Goal: Information Seeking & Learning: Learn about a topic

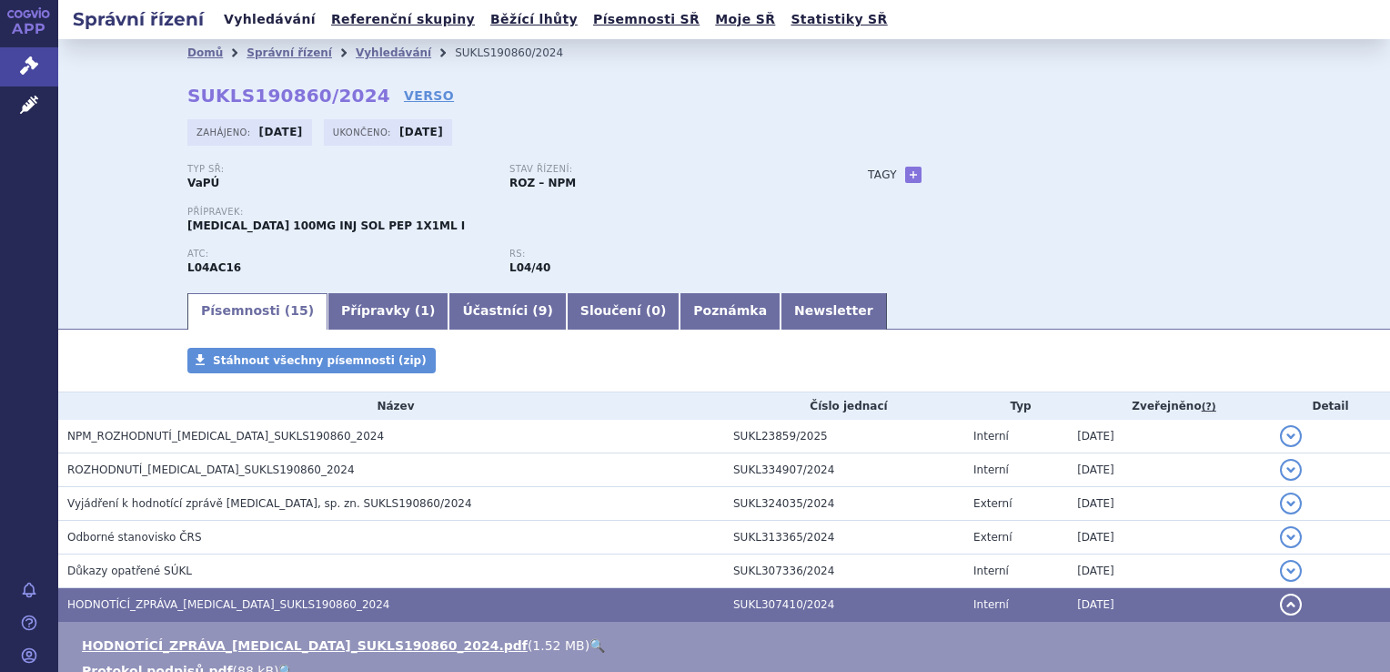
click at [265, 16] on link "Vyhledávání" at bounding box center [269, 19] width 103 height 25
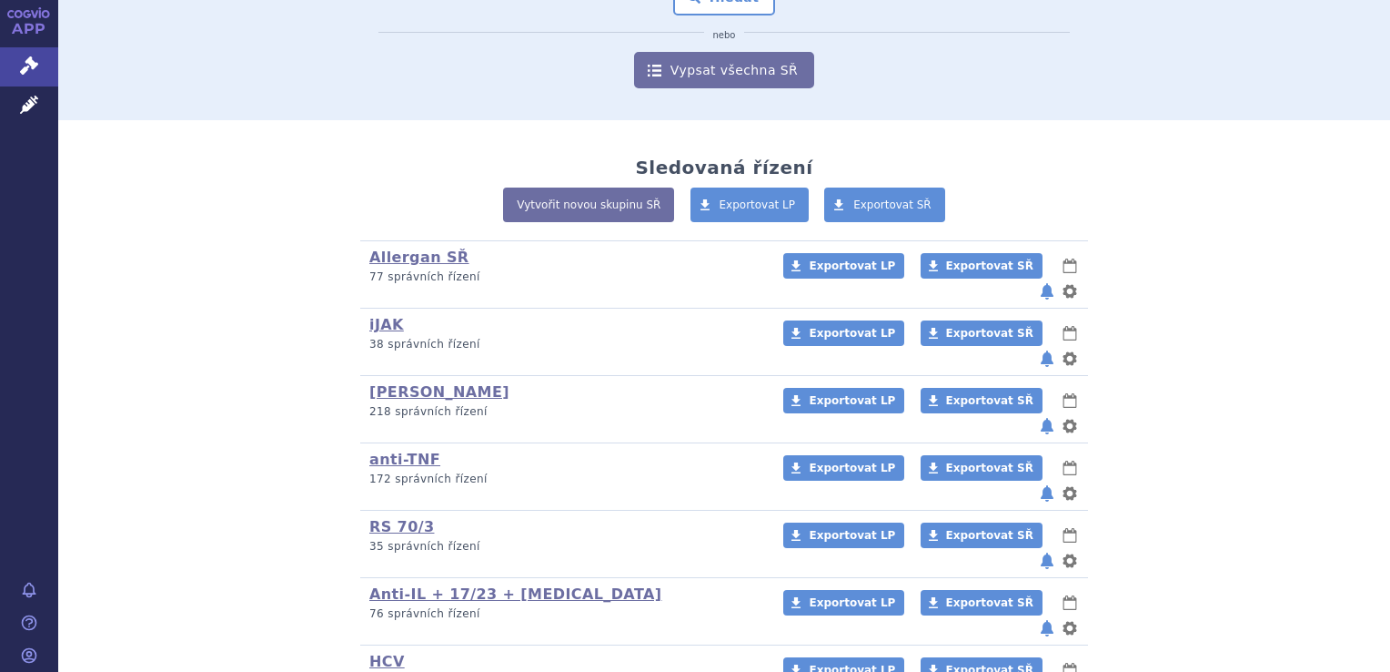
scroll to position [273, 0]
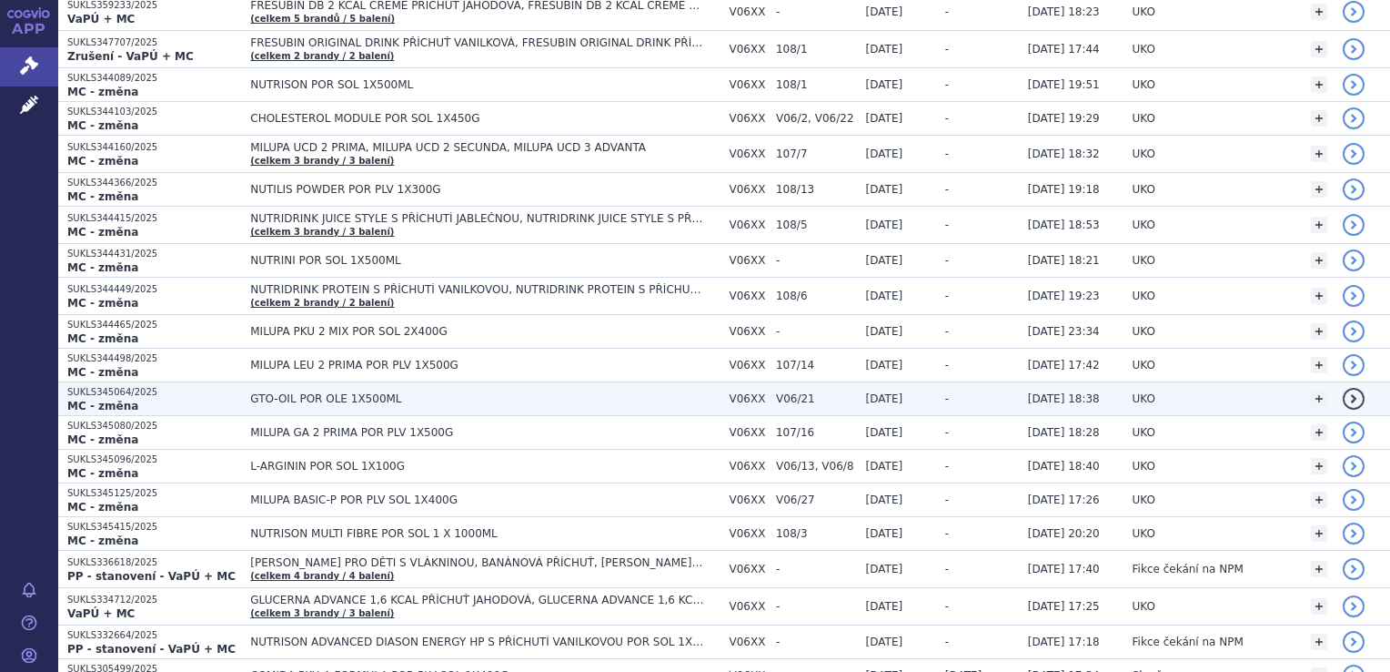
scroll to position [364, 0]
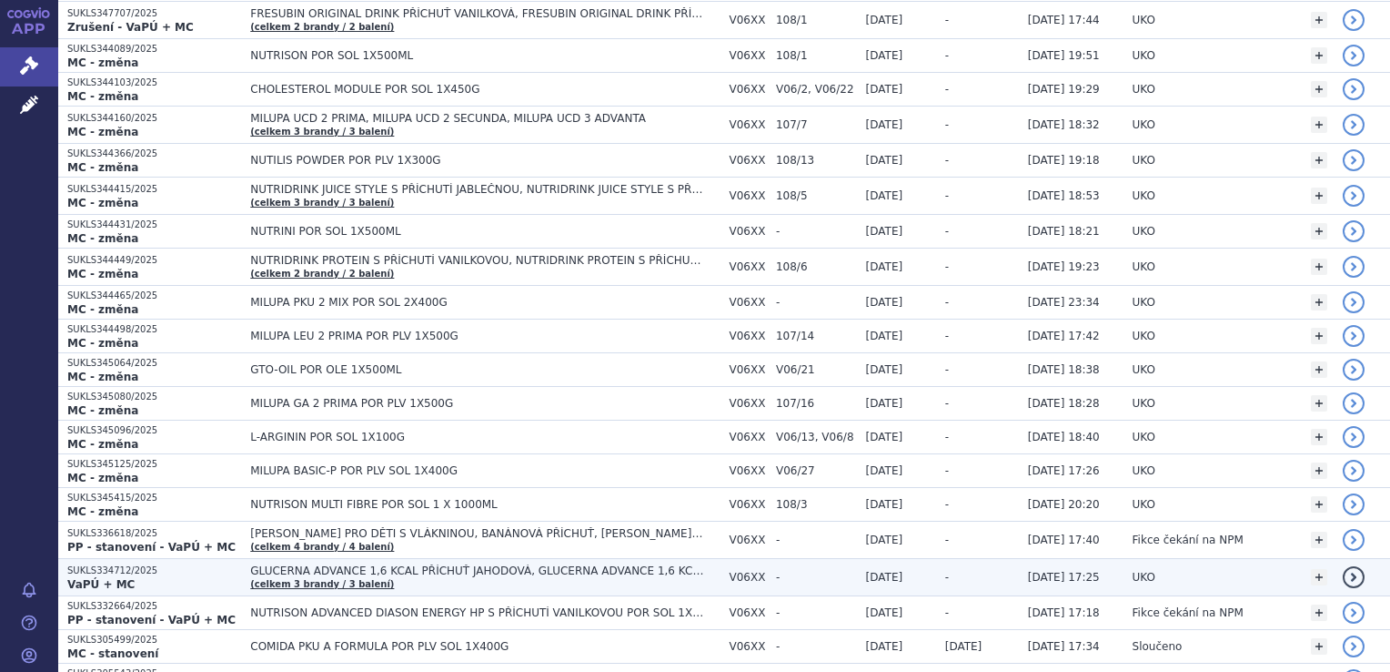
click at [90, 578] on strong "VaPÚ + MC" at bounding box center [100, 584] width 67 height 13
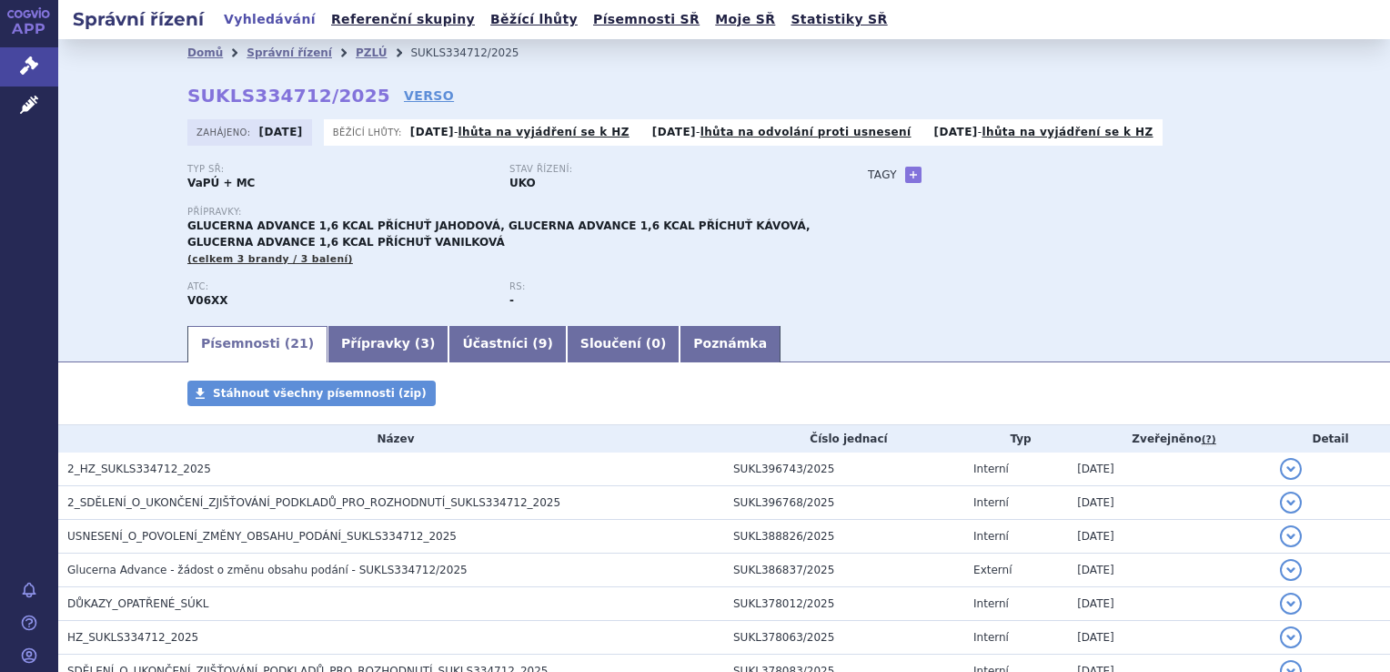
click at [147, 472] on span "2_HZ_SUKLS334712_2025" at bounding box center [139, 468] width 144 height 13
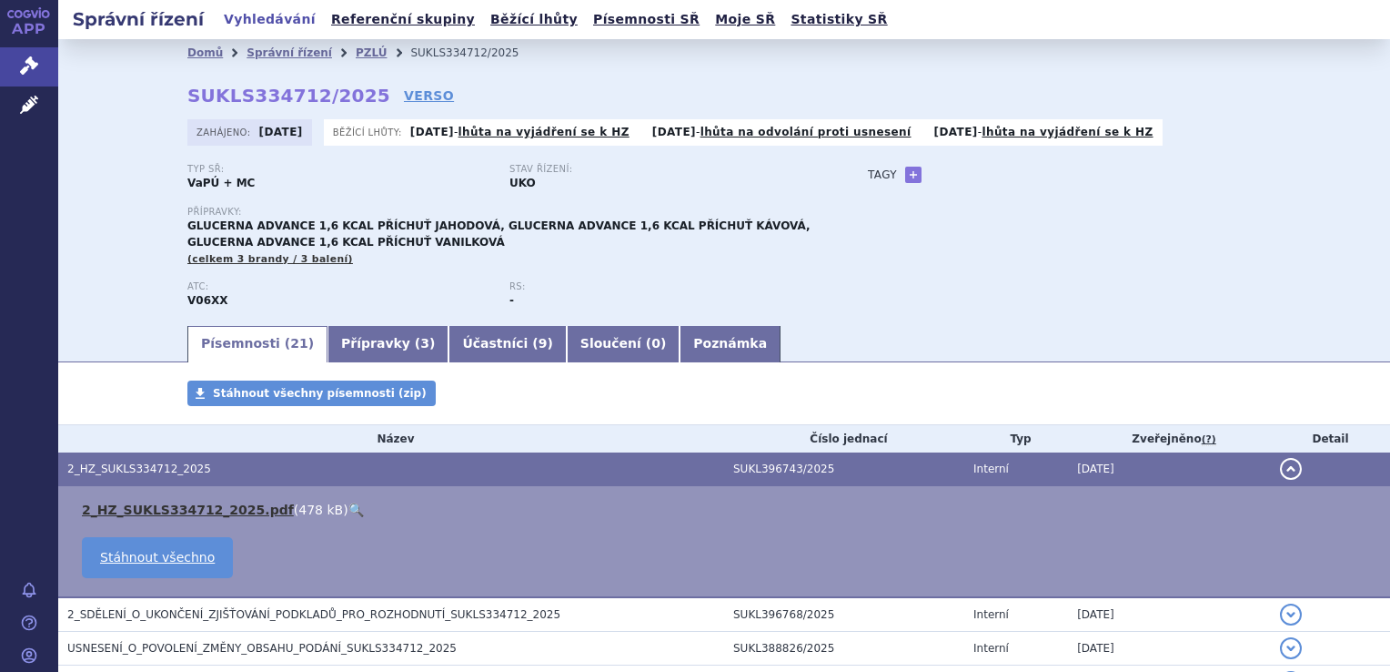
click at [167, 512] on link "2_HZ_SUKLS334712_2025.pdf" at bounding box center [188, 509] width 212 height 15
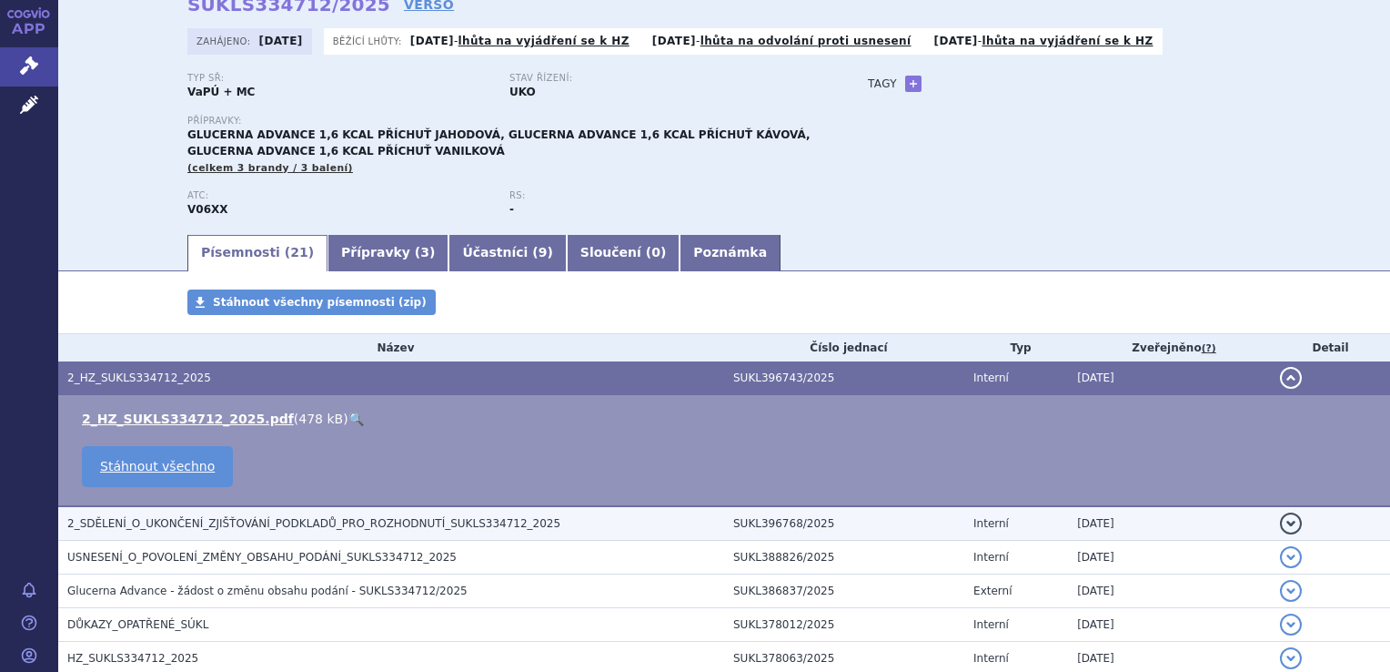
click at [375, 527] on span "2_SDĚLENÍ_O_UKONČENÍ_ZJIŠŤOVÁNÍ_PODKLADŮ_PRO_ROZHODNUTÍ_SUKLS334712_2025" at bounding box center [313, 523] width 493 height 13
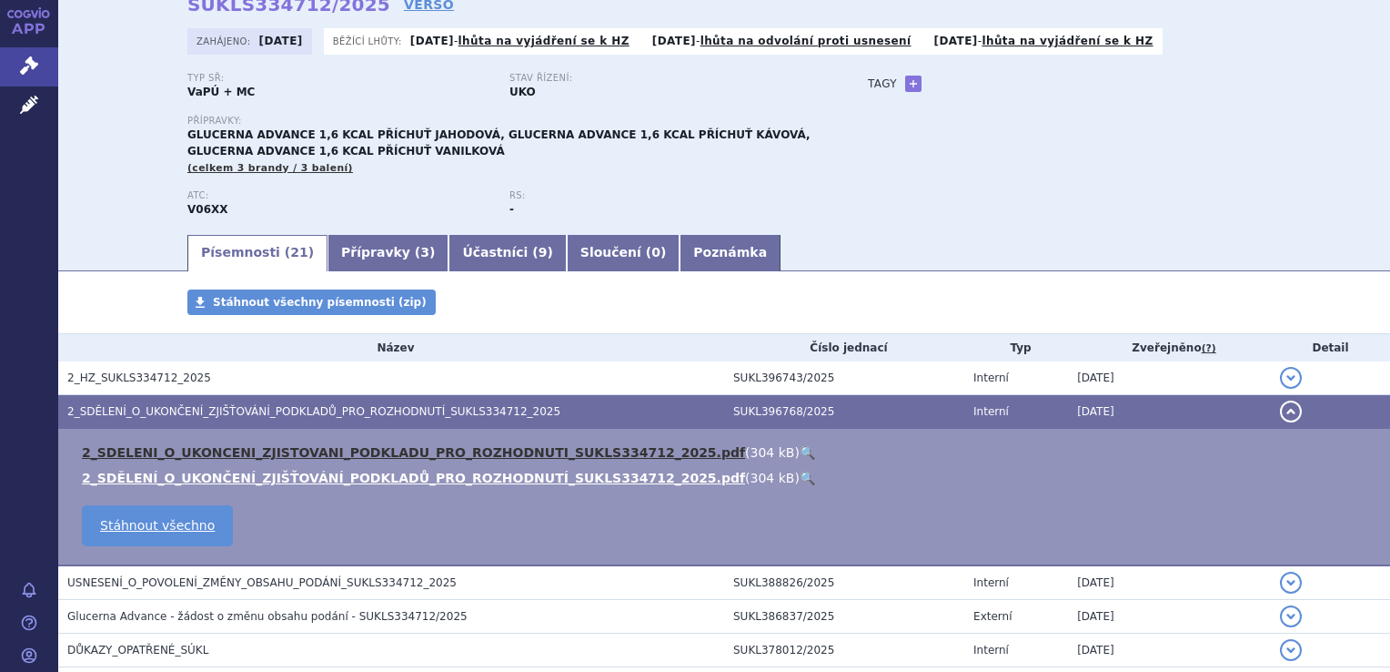
click at [377, 449] on link "2_SDELENI_O_UKONCENI_ZJISTOVANI_PODKLADU_PRO_ROZHODNUTI_SUKLS334712_2025.pdf" at bounding box center [413, 452] width 663 height 15
